Goal: Communication & Community: Participate in discussion

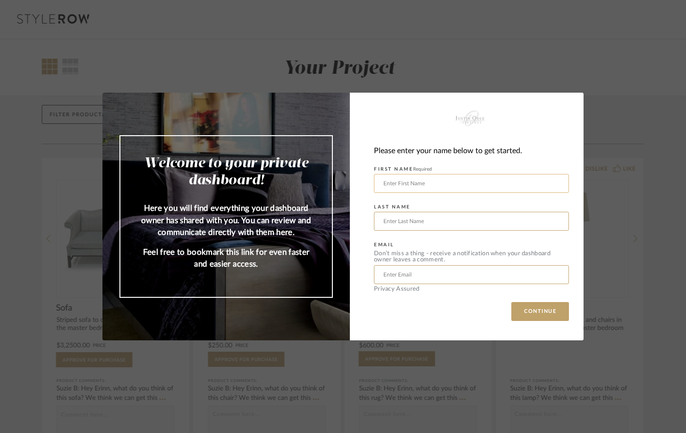
click at [395, 187] on input "text" at bounding box center [471, 183] width 195 height 19
type input "manoj"
type input "vensimal"
type input "[EMAIL_ADDRESS][DOMAIN_NAME]"
click at [512, 302] on button "CONTINUE" at bounding box center [541, 311] width 58 height 19
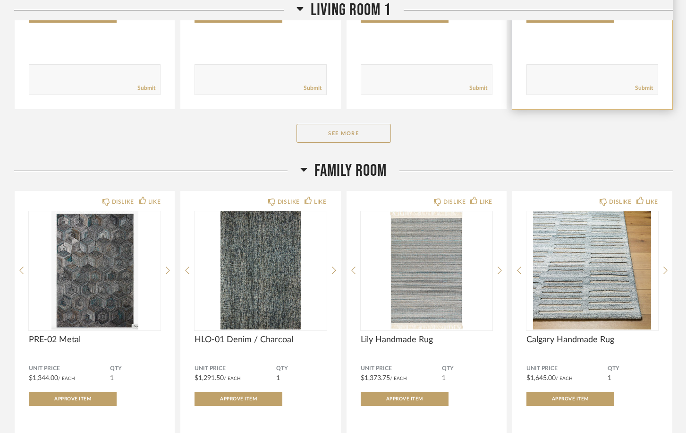
scroll to position [739, 0]
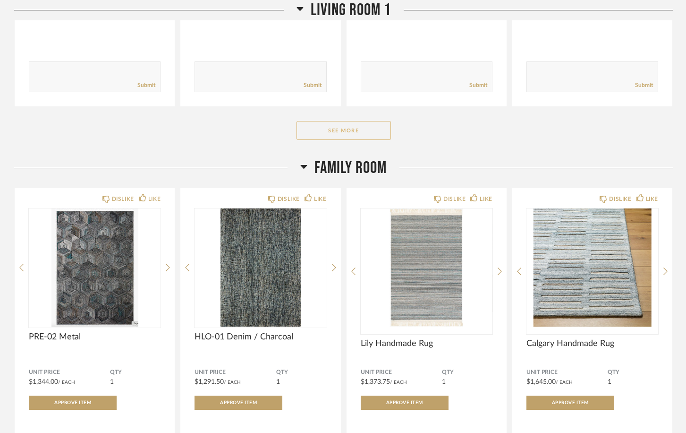
click at [369, 139] on button "See More" at bounding box center [344, 130] width 94 height 19
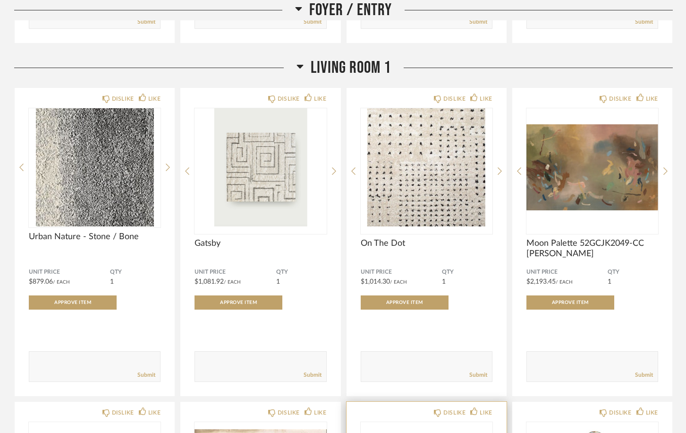
scroll to position [469, 0]
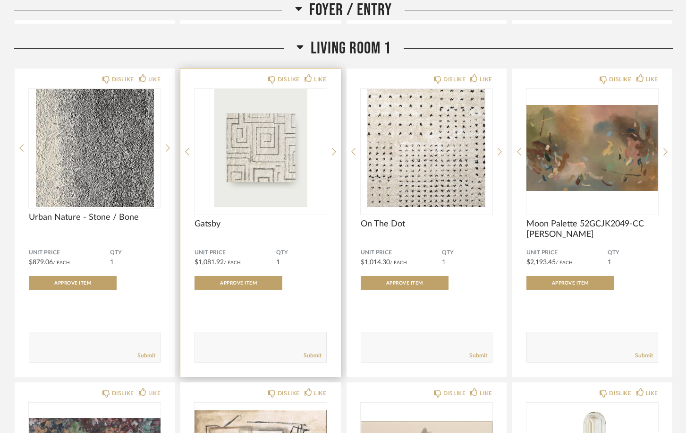
click at [336, 151] on div "DISLIKE LIKE Gatsby Unit Price $1,081.92 / Each QTY 1 Approve Item Comments: Su…" at bounding box center [260, 223] width 160 height 308
click at [334, 151] on icon at bounding box center [334, 152] width 4 height 8
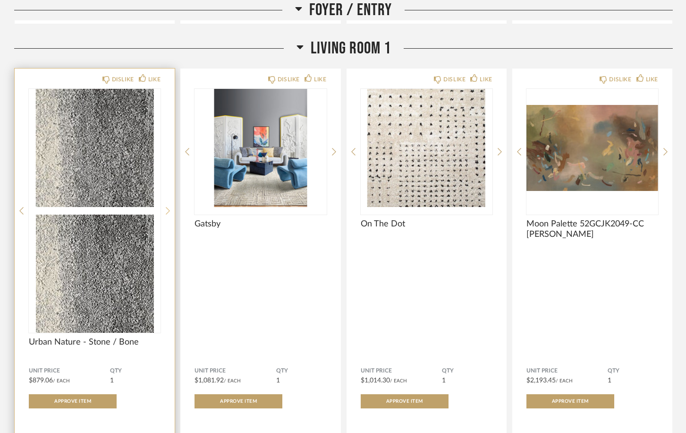
click at [167, 206] on icon at bounding box center [168, 210] width 4 height 9
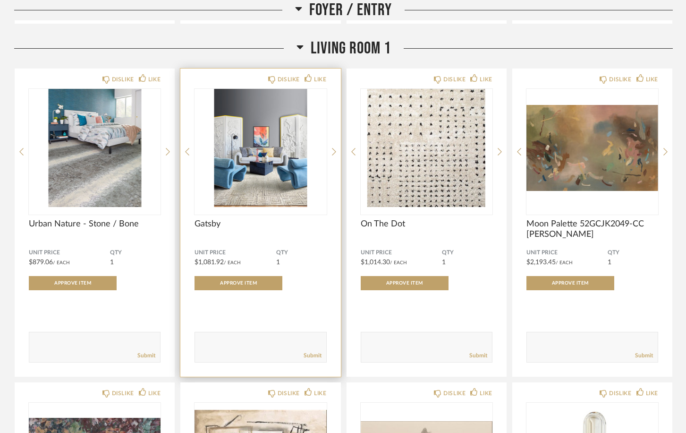
click at [290, 180] on img "1" at bounding box center [261, 148] width 132 height 118
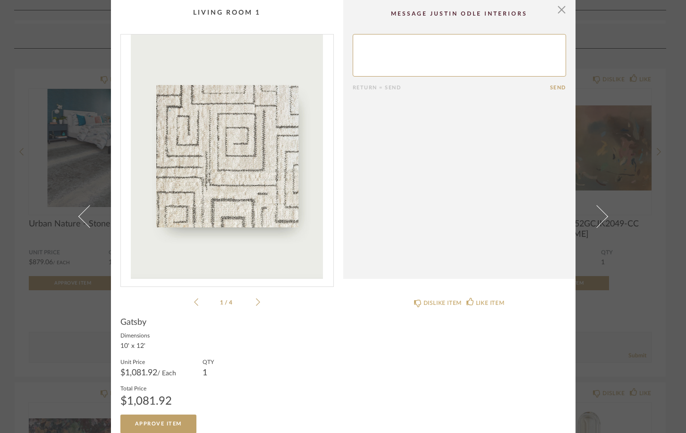
click at [259, 301] on icon at bounding box center [258, 302] width 4 height 8
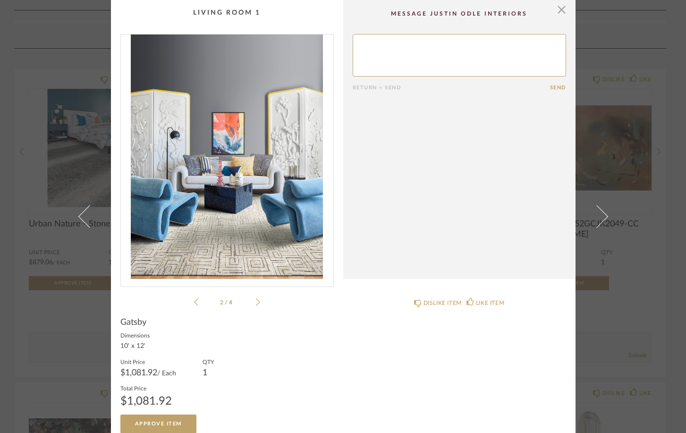
click at [259, 301] on icon at bounding box center [258, 302] width 4 height 8
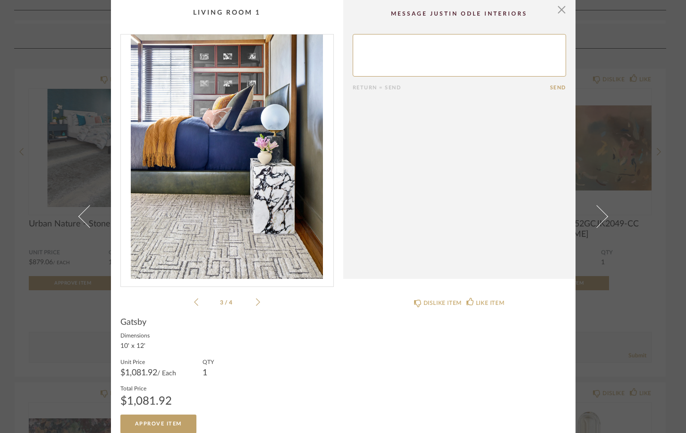
click at [259, 301] on icon at bounding box center [258, 302] width 4 height 8
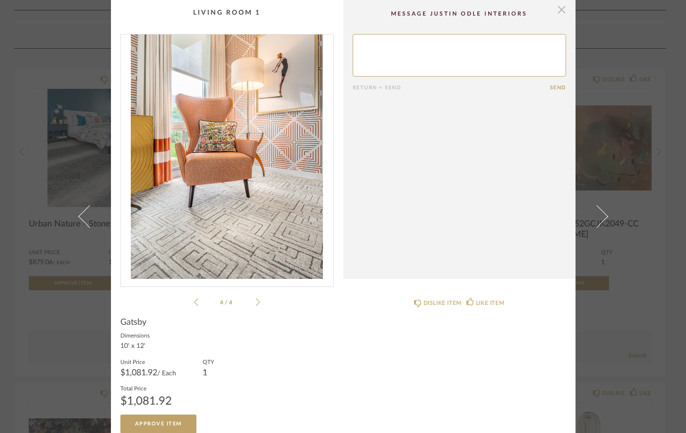
click at [563, 13] on span "button" at bounding box center [562, 9] width 19 height 19
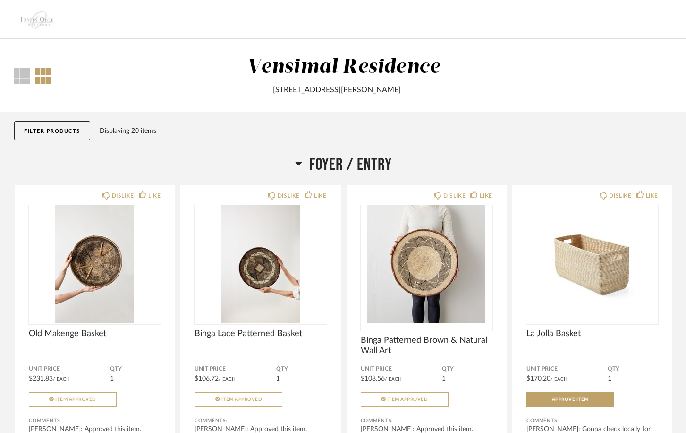
scroll to position [469, 0]
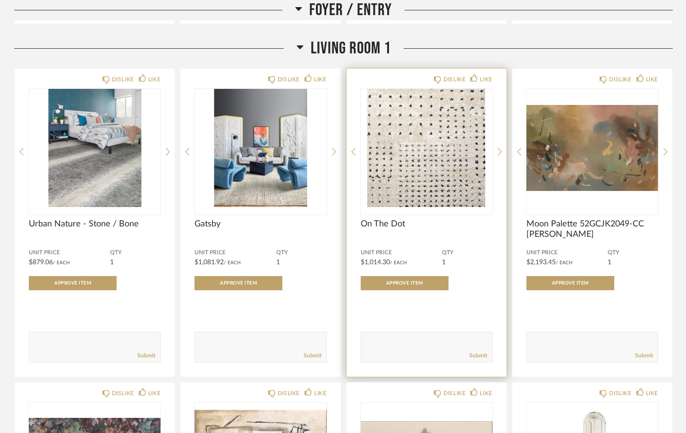
click at [457, 162] on img "0" at bounding box center [427, 148] width 132 height 118
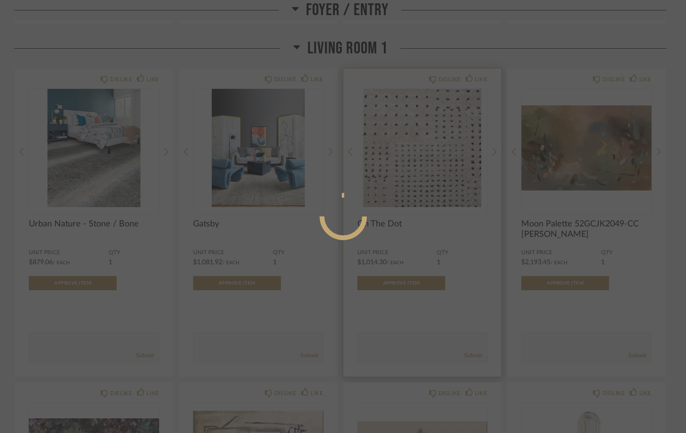
scroll to position [0, 0]
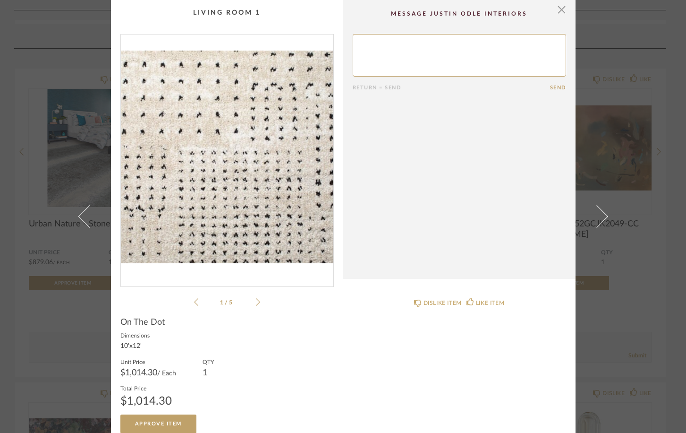
click at [259, 302] on icon at bounding box center [258, 302] width 4 height 9
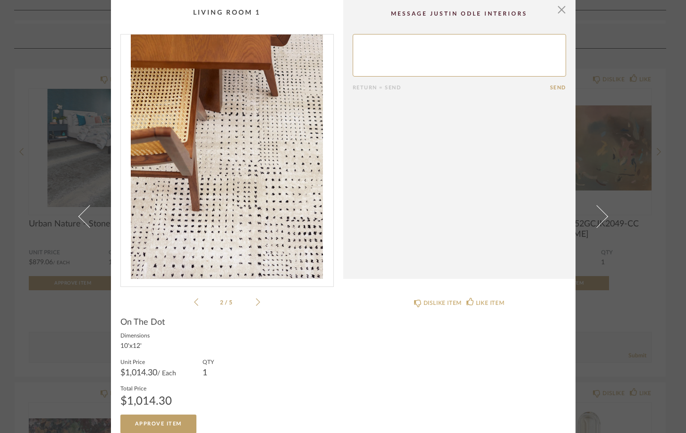
click at [259, 302] on icon at bounding box center [258, 302] width 4 height 9
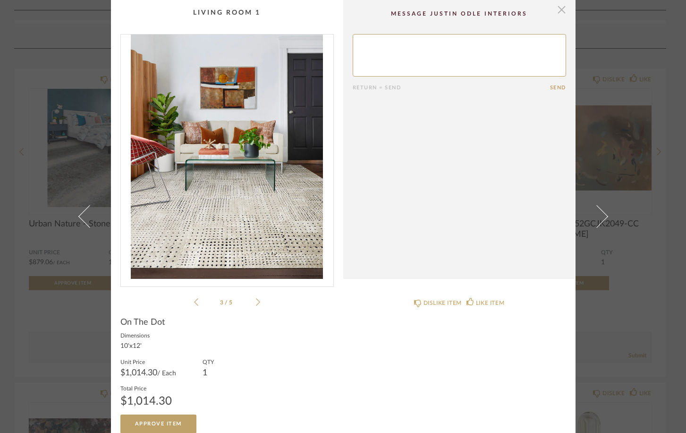
click at [564, 12] on span "button" at bounding box center [562, 9] width 19 height 19
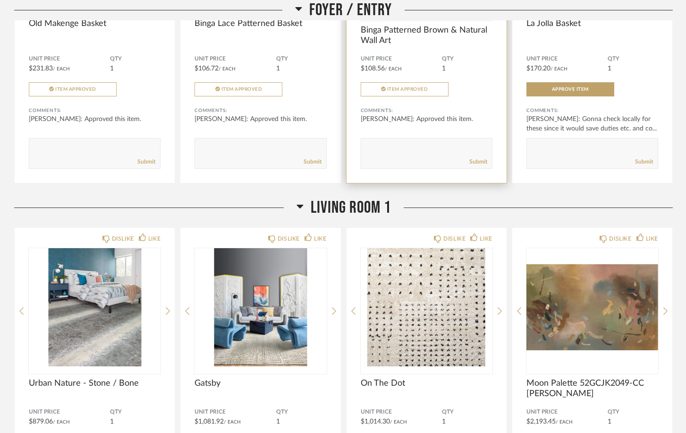
scroll to position [385, 0]
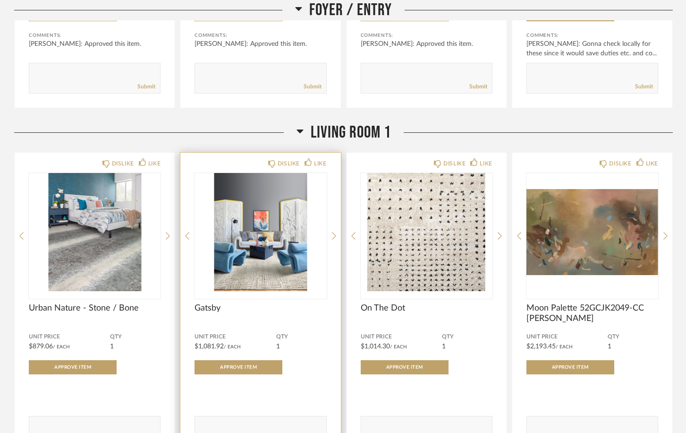
click at [285, 271] on img "1" at bounding box center [261, 232] width 132 height 118
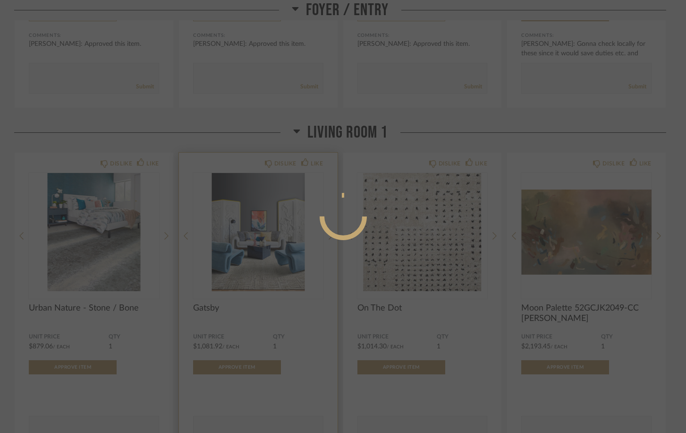
scroll to position [0, 0]
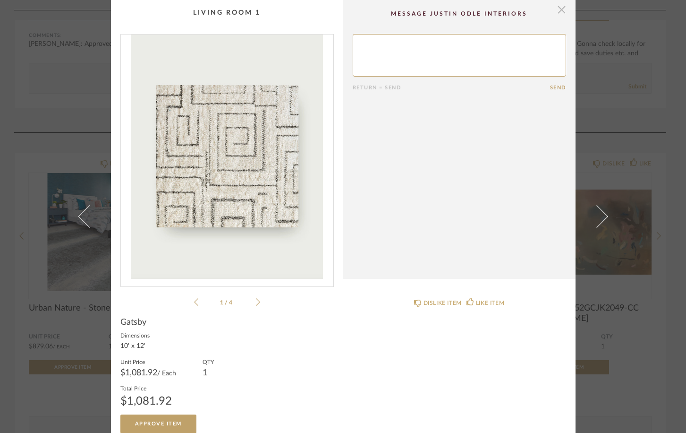
click at [562, 12] on span "button" at bounding box center [562, 9] width 19 height 19
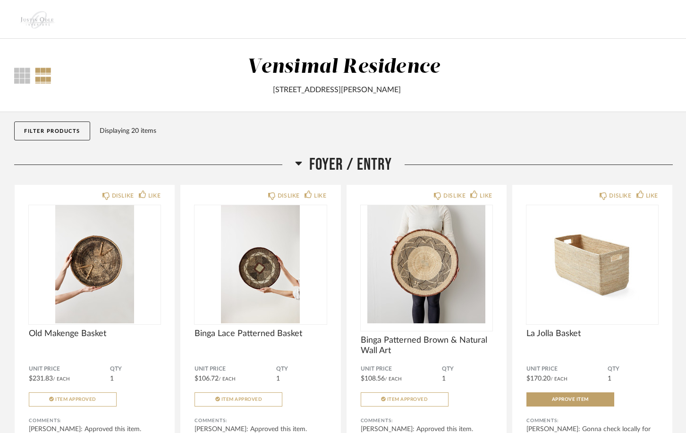
scroll to position [385, 0]
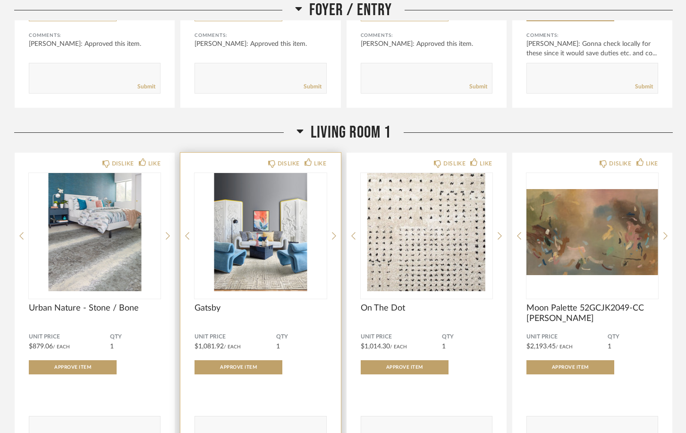
click at [263, 252] on img "1" at bounding box center [261, 232] width 132 height 118
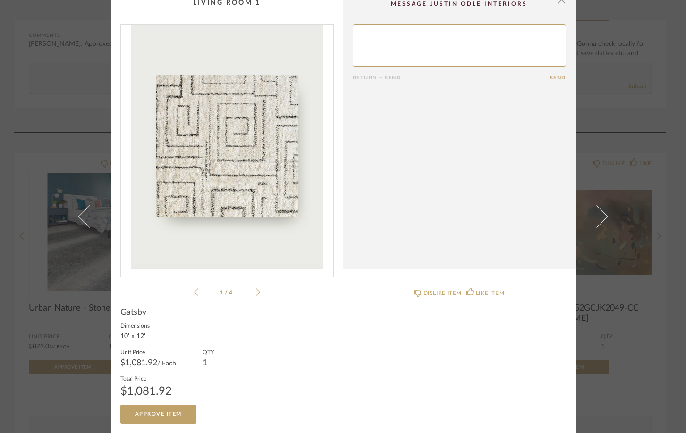
scroll to position [0, 0]
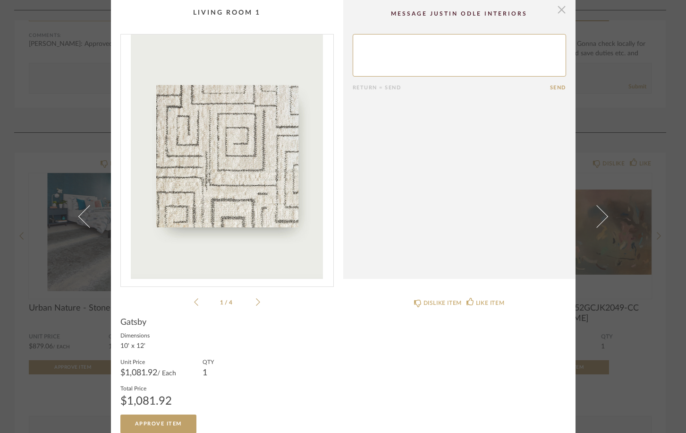
click at [565, 13] on span "button" at bounding box center [562, 9] width 19 height 19
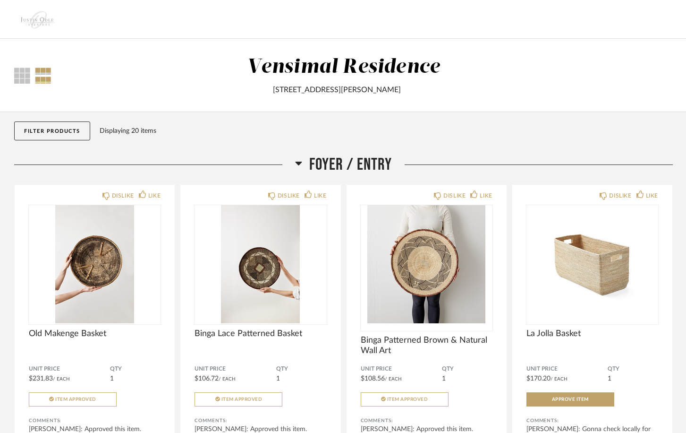
scroll to position [385, 0]
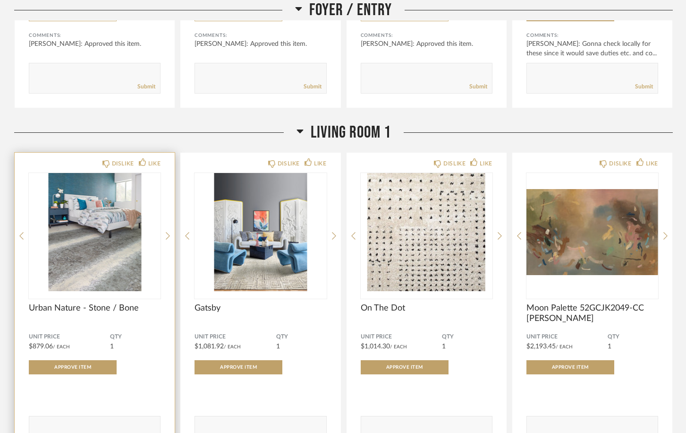
click at [129, 253] on img "1" at bounding box center [95, 232] width 132 height 118
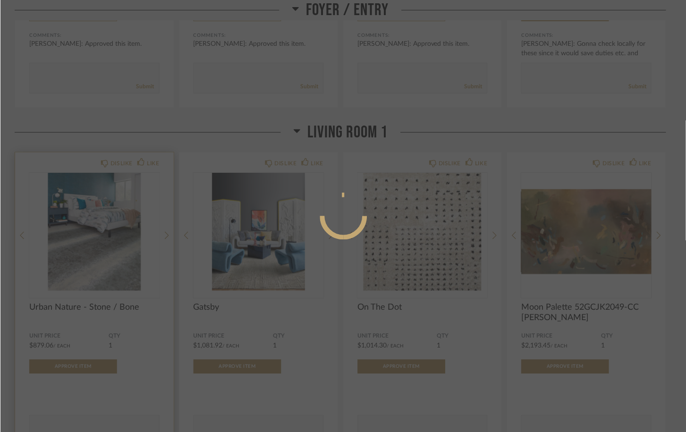
scroll to position [0, 0]
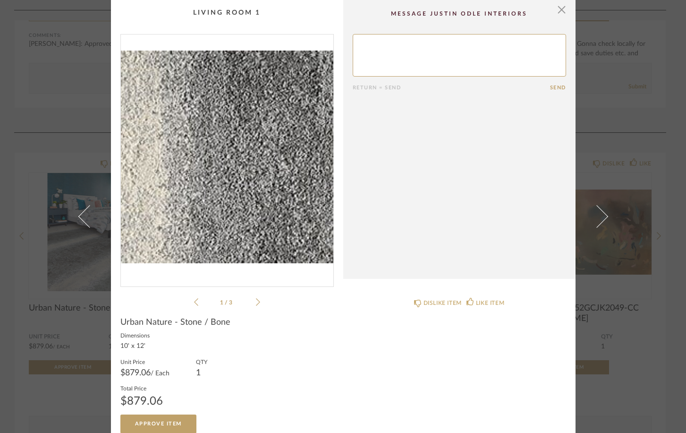
click at [428, 52] on textarea at bounding box center [460, 55] width 214 height 43
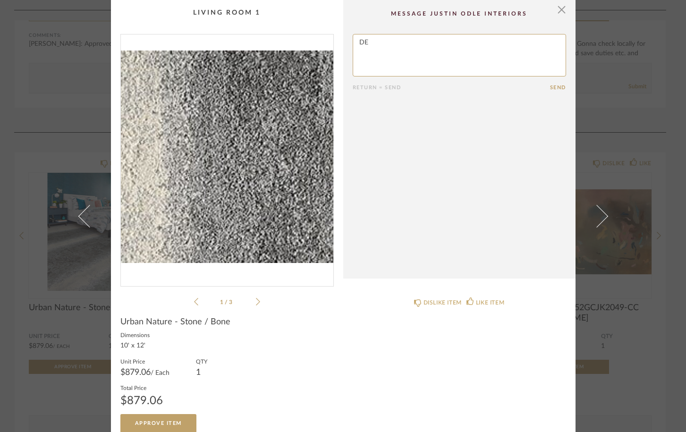
type textarea "D"
type textarea "def not. Check out Deep impressions, turkish smoke, down to earth and savoire f…"
click at [563, 88] on button "Send" at bounding box center [558, 88] width 16 height 6
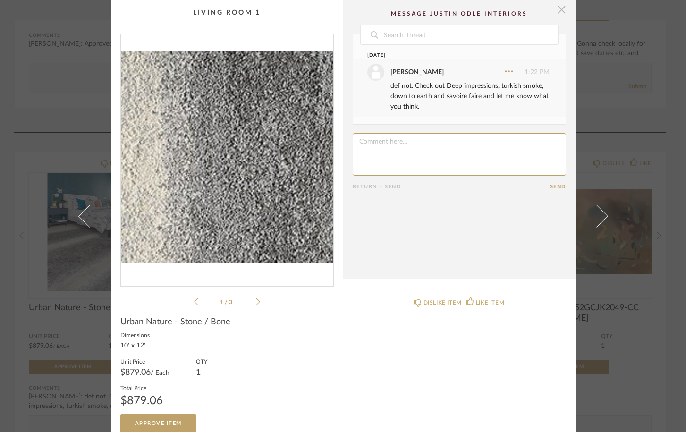
click at [562, 12] on span "button" at bounding box center [562, 9] width 19 height 19
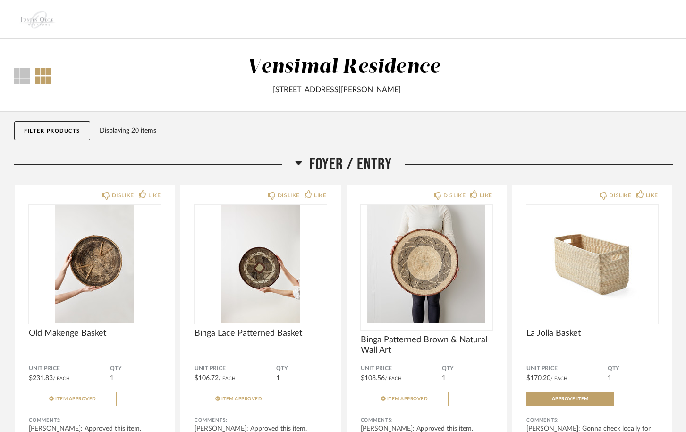
scroll to position [385, 0]
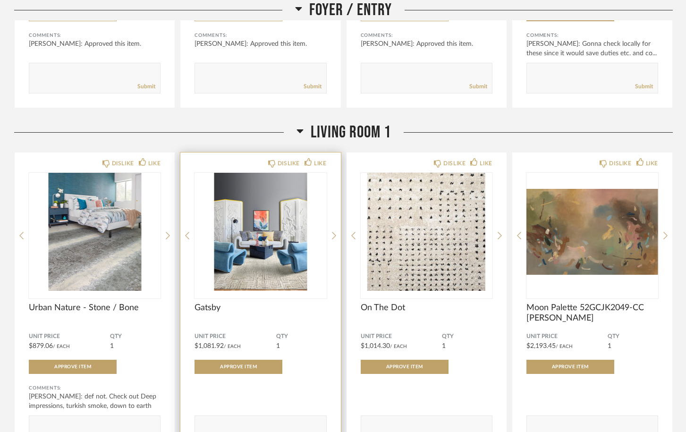
click at [271, 260] on img "1" at bounding box center [261, 232] width 132 height 118
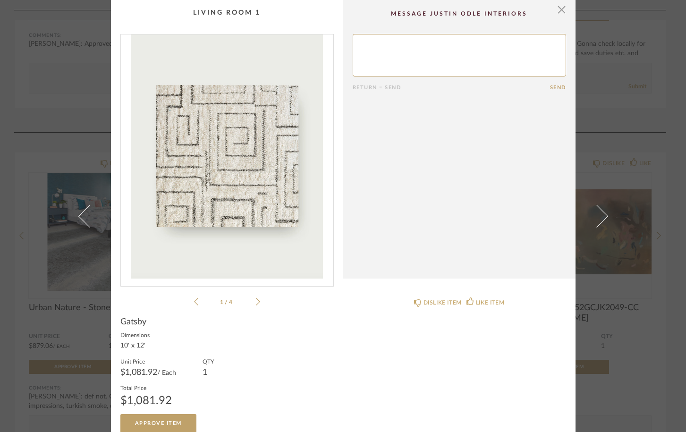
scroll to position [0, 0]
click at [365, 52] on textarea at bounding box center [460, 55] width 214 height 43
type textarea "t"
type textarea "not bad. not too much beige with the couch?"
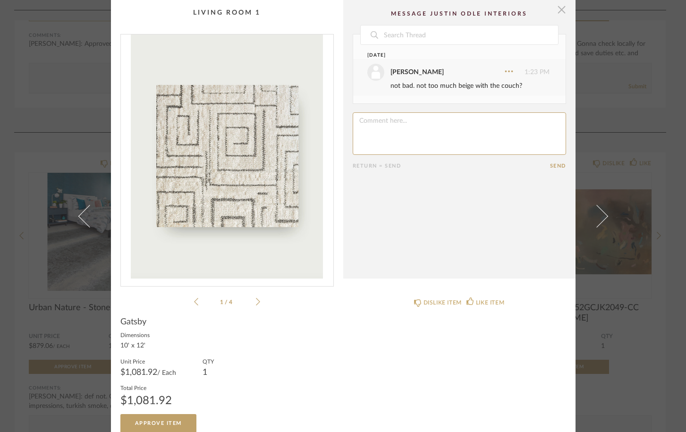
click at [563, 9] on span "button" at bounding box center [562, 9] width 19 height 19
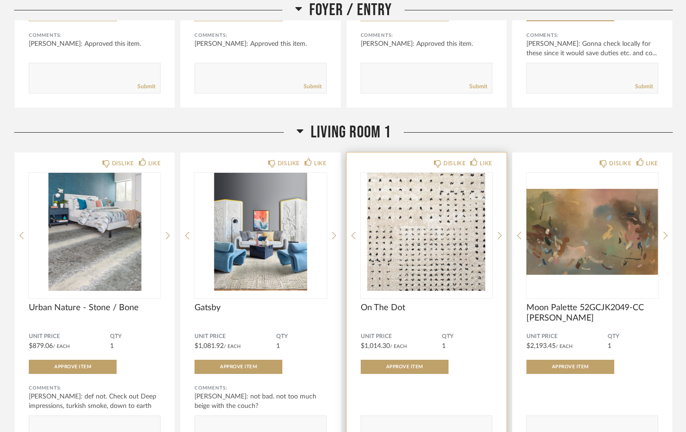
click at [417, 222] on img "0" at bounding box center [427, 232] width 132 height 118
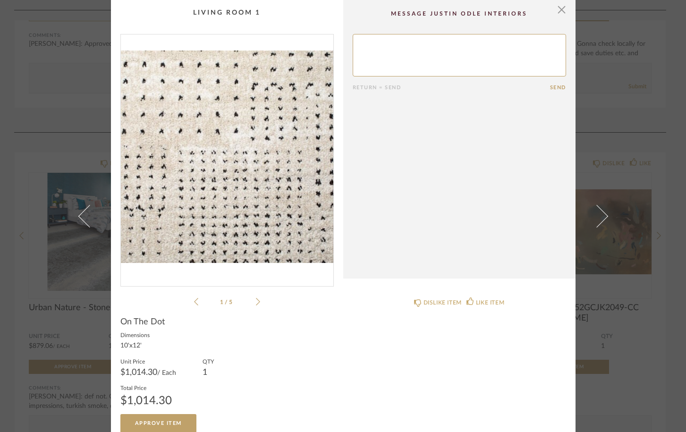
scroll to position [0, 0]
click at [426, 63] on textarea at bounding box center [460, 55] width 214 height 43
type textarea "nope"
click at [554, 87] on button "Send" at bounding box center [558, 88] width 16 height 6
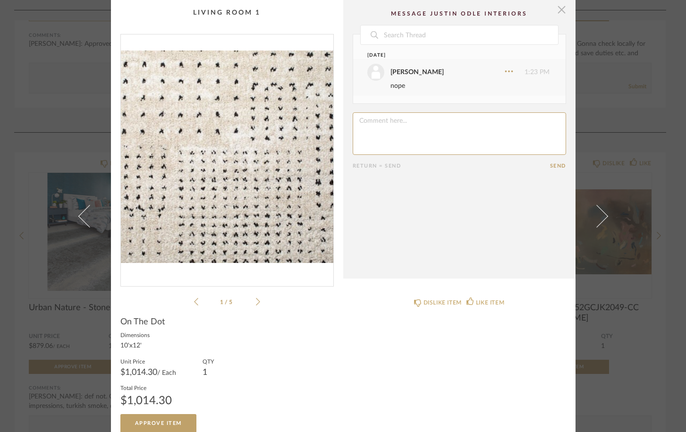
click at [561, 9] on span "button" at bounding box center [562, 9] width 19 height 19
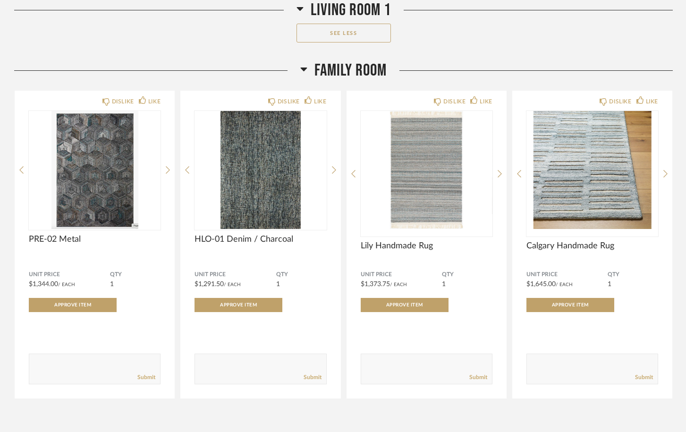
scroll to position [1522, 0]
